Goal: Information Seeking & Learning: Find specific fact

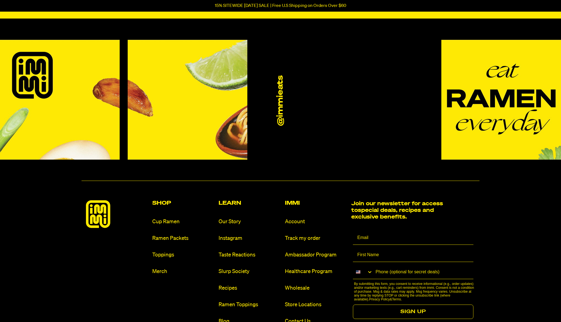
scroll to position [2620, 0]
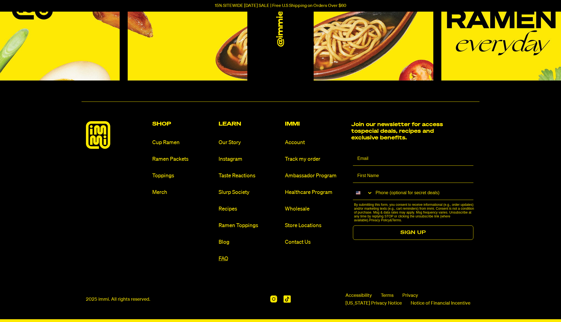
click at [227, 256] on link "FAQ" at bounding box center [250, 258] width 62 height 7
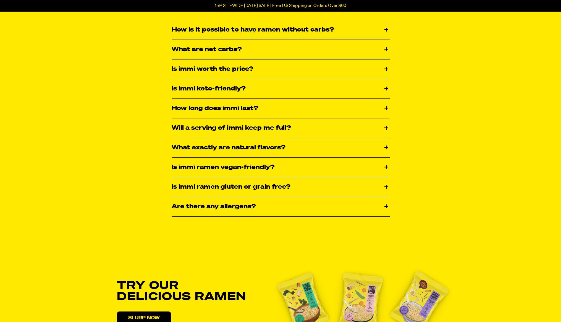
scroll to position [837, 0]
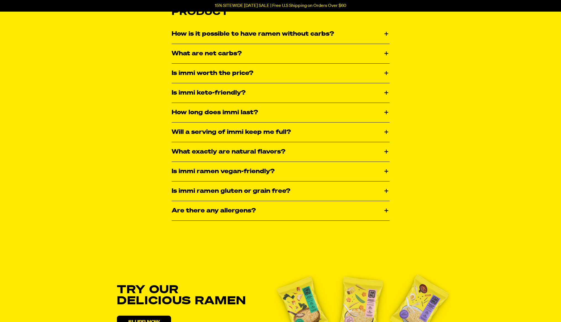
click at [247, 192] on div "Is immi ramen gluten or grain free?" at bounding box center [281, 190] width 218 height 19
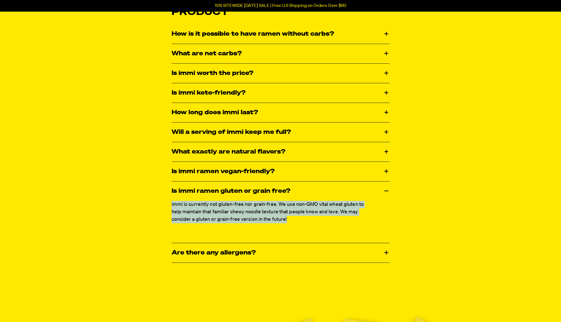
copy p "immi is currently not gluten-free nor grain-free. We use non-GMO vital wheat gl…"
drag, startPoint x: 166, startPoint y: 202, endPoint x: 281, endPoint y: 219, distance: 116.3
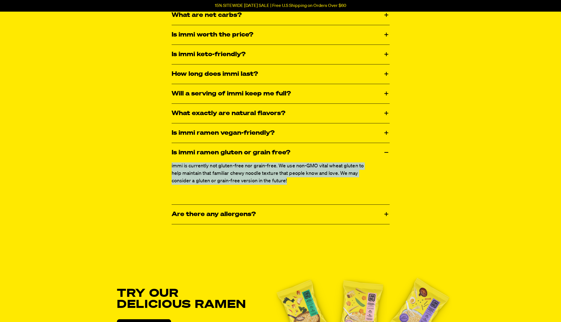
scroll to position [799, 0]
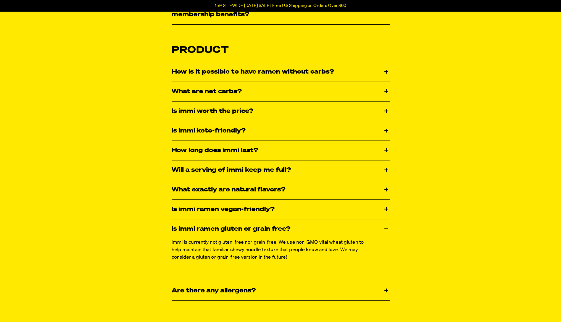
click at [260, 184] on div "What exactly are natural flavors?" at bounding box center [281, 189] width 218 height 19
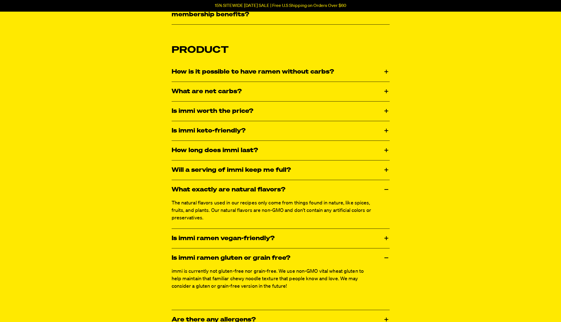
click at [260, 176] on div "Will a serving of immi keep me full?" at bounding box center [281, 169] width 218 height 19
